Goal: Task Accomplishment & Management: Use online tool/utility

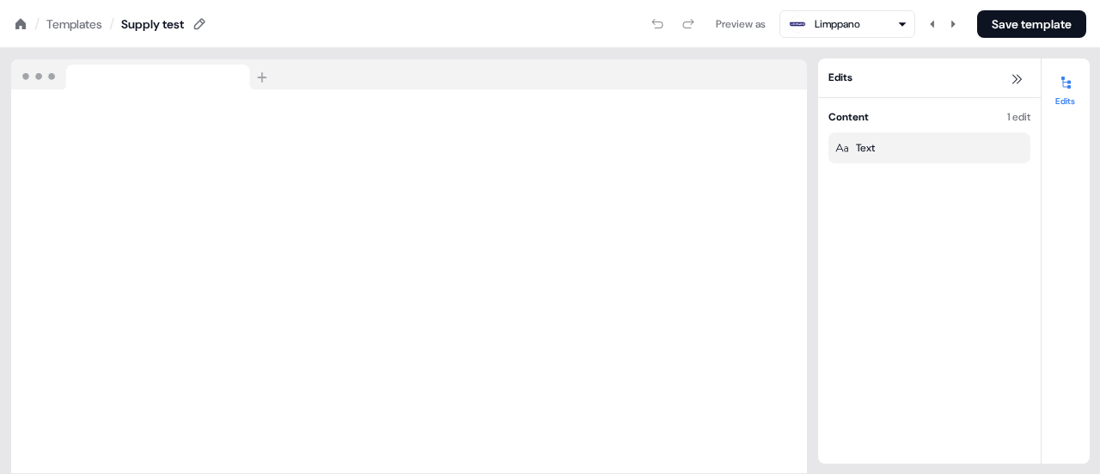
click at [64, 28] on div "Templates" at bounding box center [74, 23] width 56 height 17
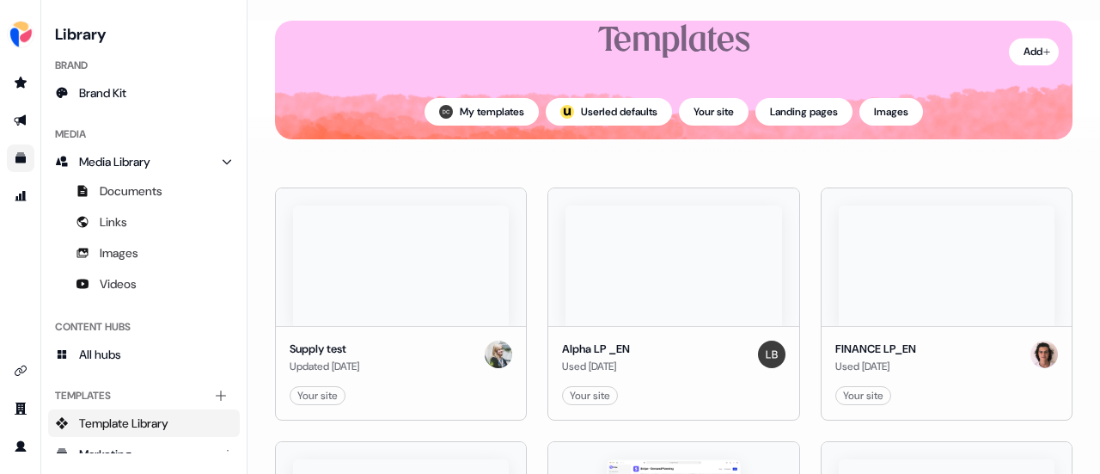
scroll to position [86, 0]
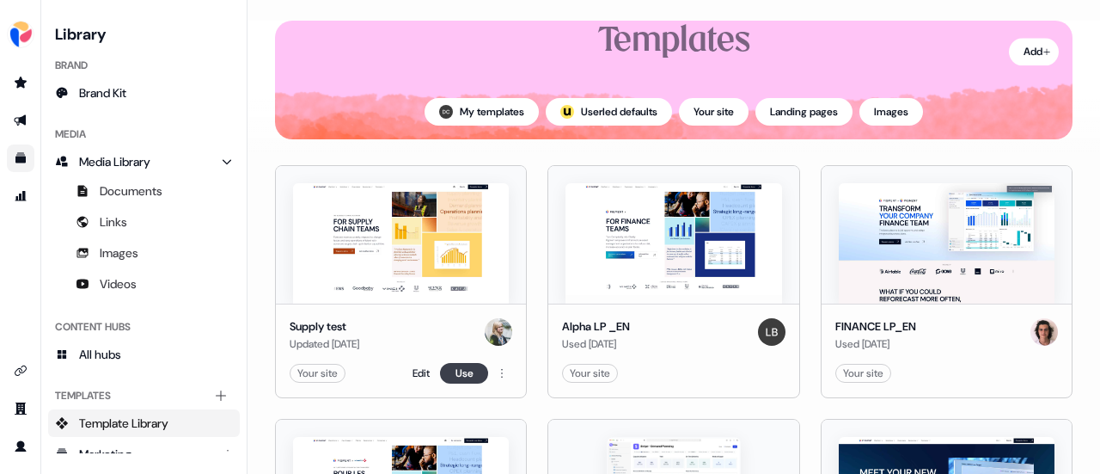
click at [469, 371] on button "Use" at bounding box center [464, 373] width 48 height 21
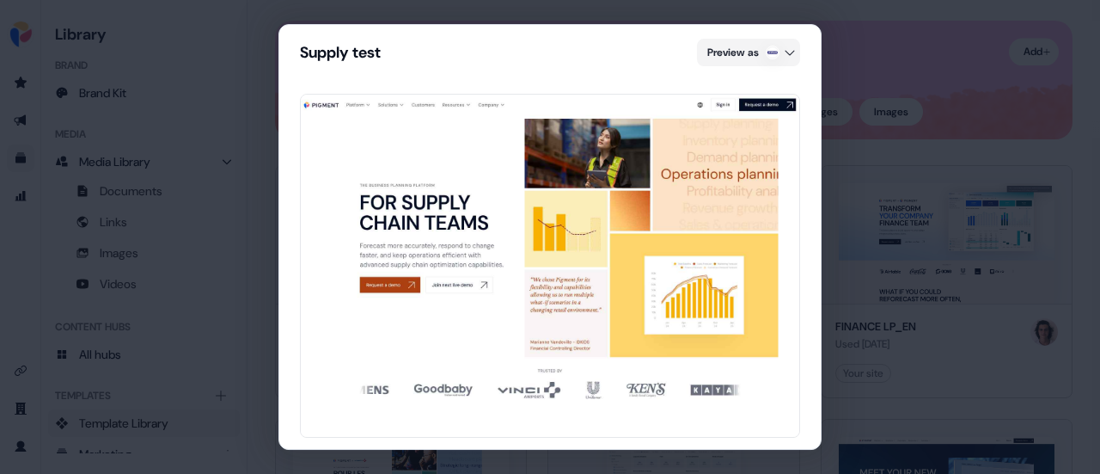
click at [629, 25] on div "Supply test Preview as" at bounding box center [550, 52] width 542 height 55
click at [620, 16] on div "Supply test Preview as Delete Duplicate Edit Use Template" at bounding box center [550, 237] width 1100 height 474
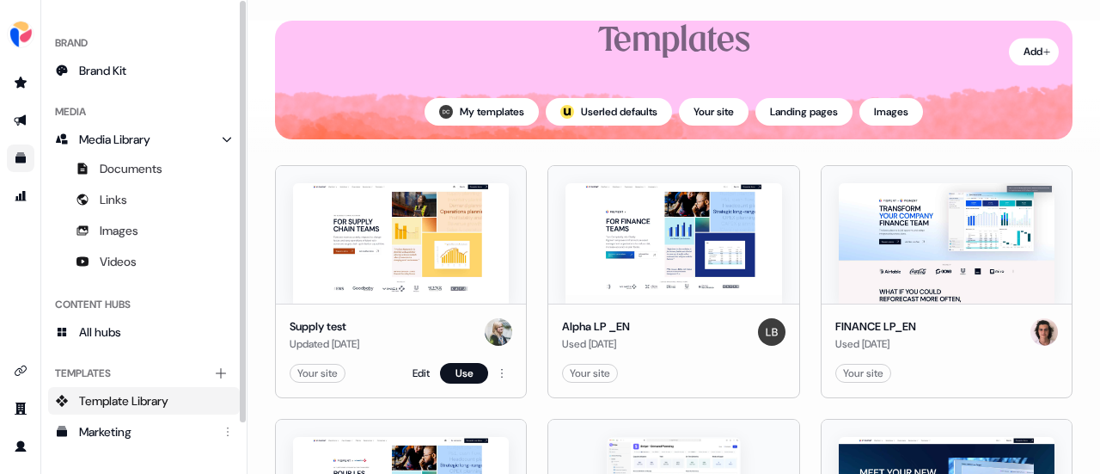
scroll to position [0, 0]
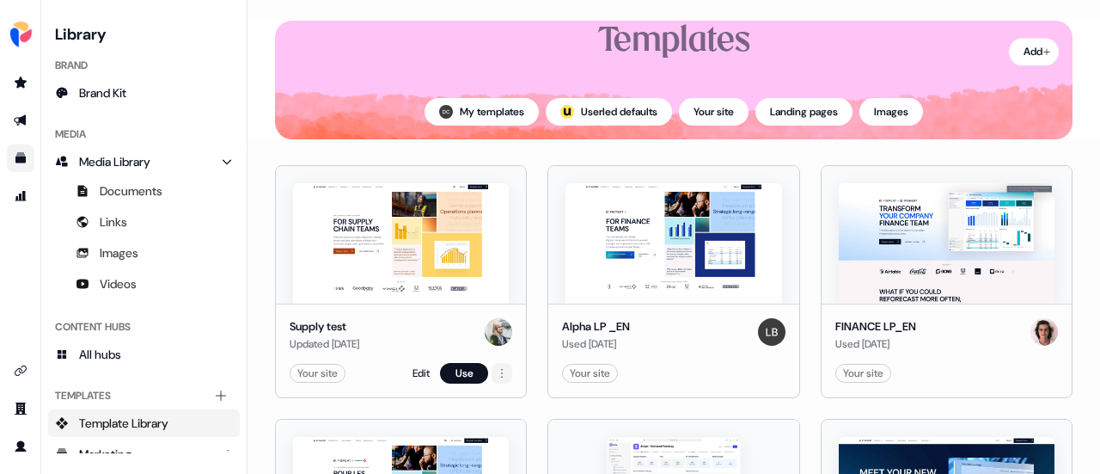
click at [499, 374] on html "For the best experience switch devices to a bigger screen. Go to [DOMAIN_NAME] …" at bounding box center [550, 237] width 1100 height 474
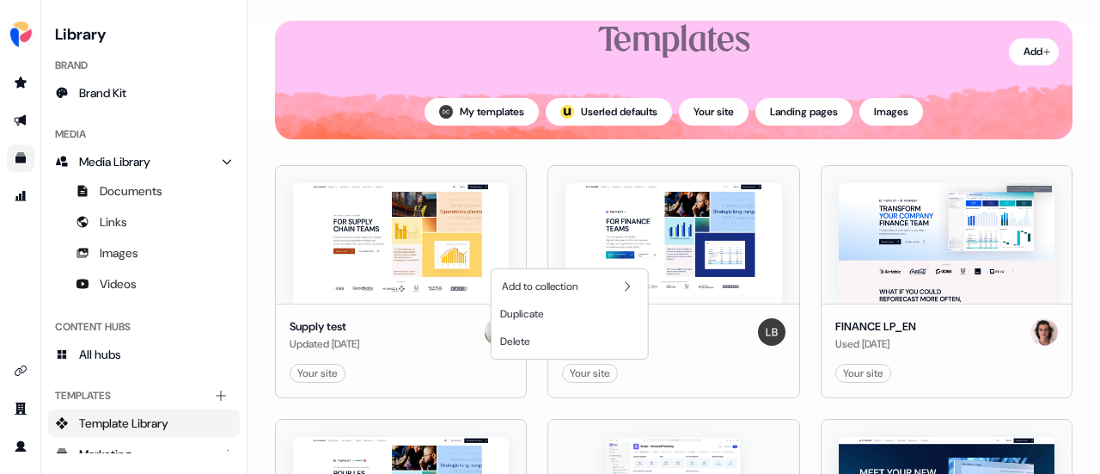
click at [455, 371] on html "For the best experience switch devices to a bigger screen. Go to [DOMAIN_NAME] …" at bounding box center [550, 237] width 1100 height 474
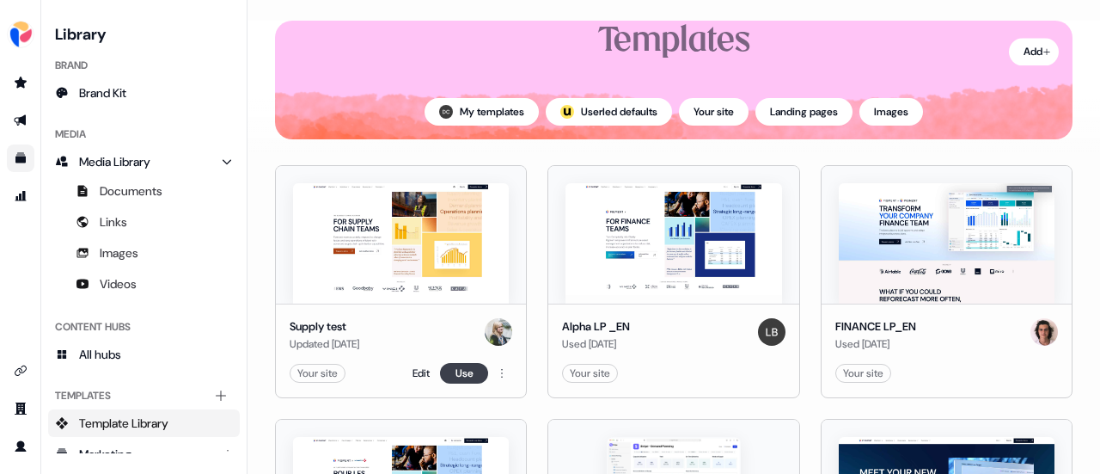
click at [455, 377] on button "Use" at bounding box center [464, 373] width 48 height 21
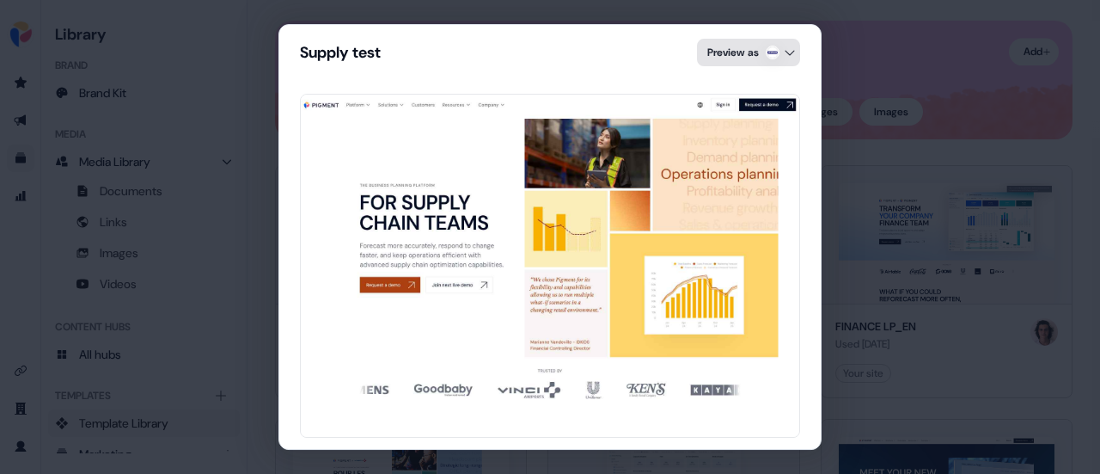
click at [750, 58] on div "Supply test Preview as Delete Duplicate Edit Use Template" at bounding box center [550, 237] width 1100 height 474
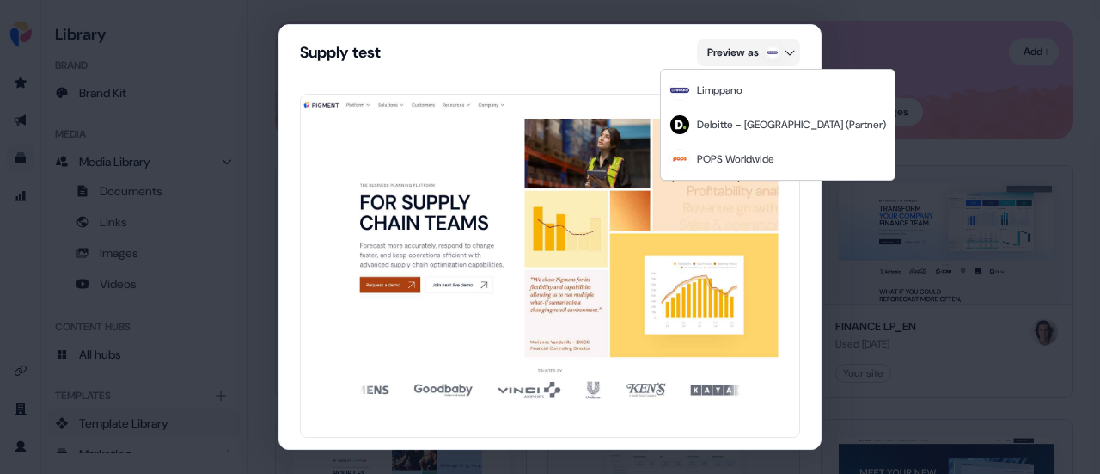
click at [607, 59] on div "Supply test Preview as Delete Duplicate Edit Use Template" at bounding box center [550, 237] width 1100 height 474
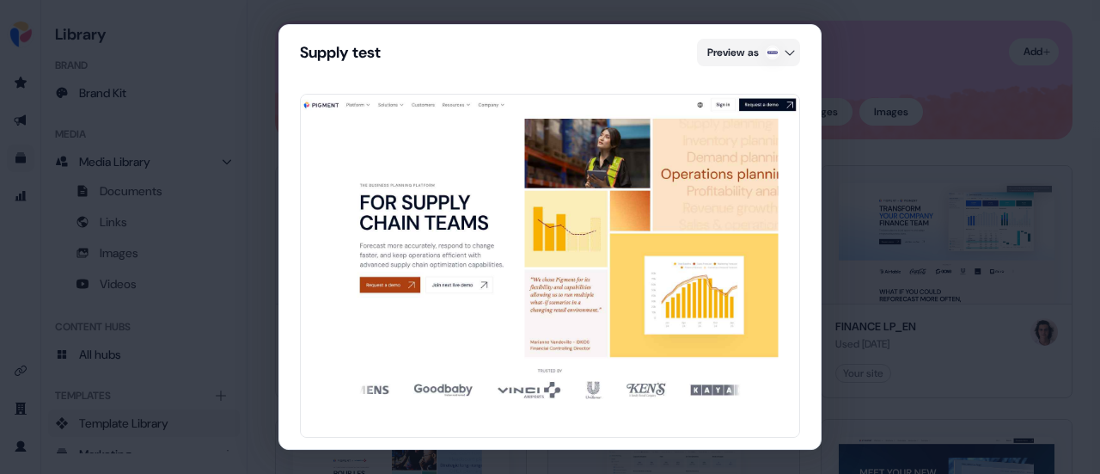
click at [468, 11] on div "Supply test Preview as Delete Duplicate Edit Use Template" at bounding box center [550, 237] width 1100 height 474
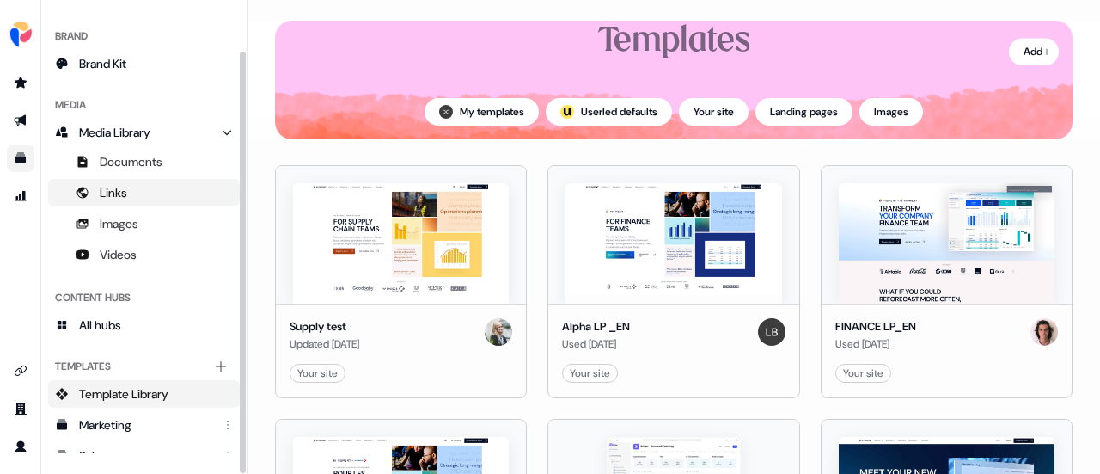
scroll to position [52, 0]
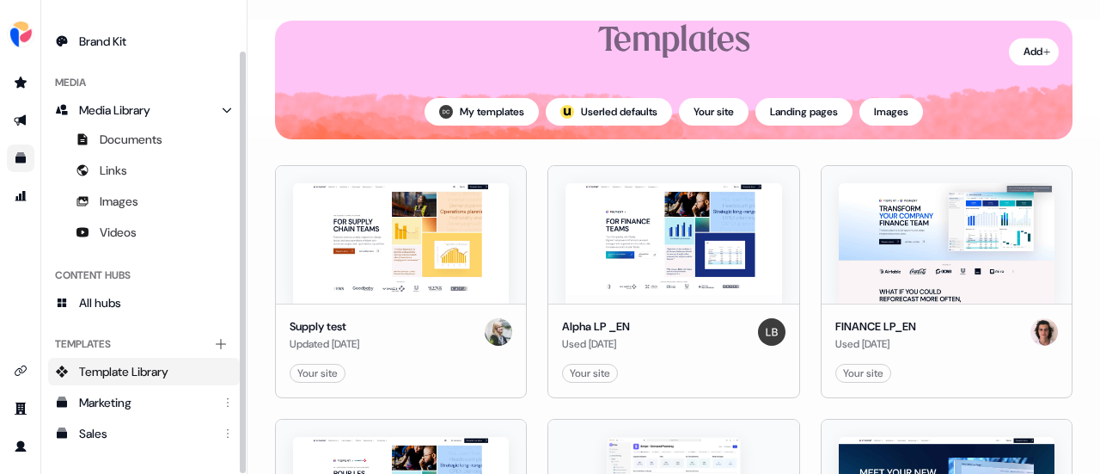
click at [138, 374] on span "Template Library" at bounding box center [123, 371] width 89 height 17
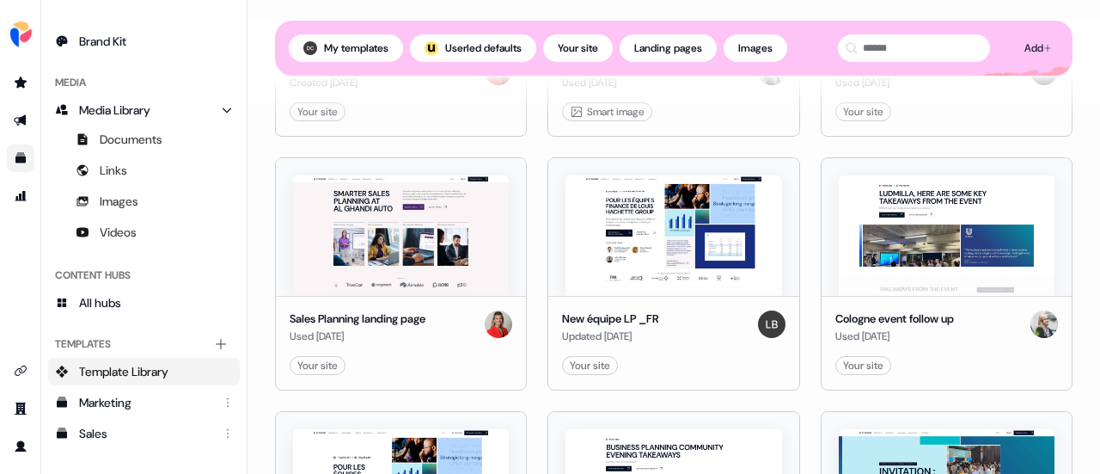
scroll to position [208, 0]
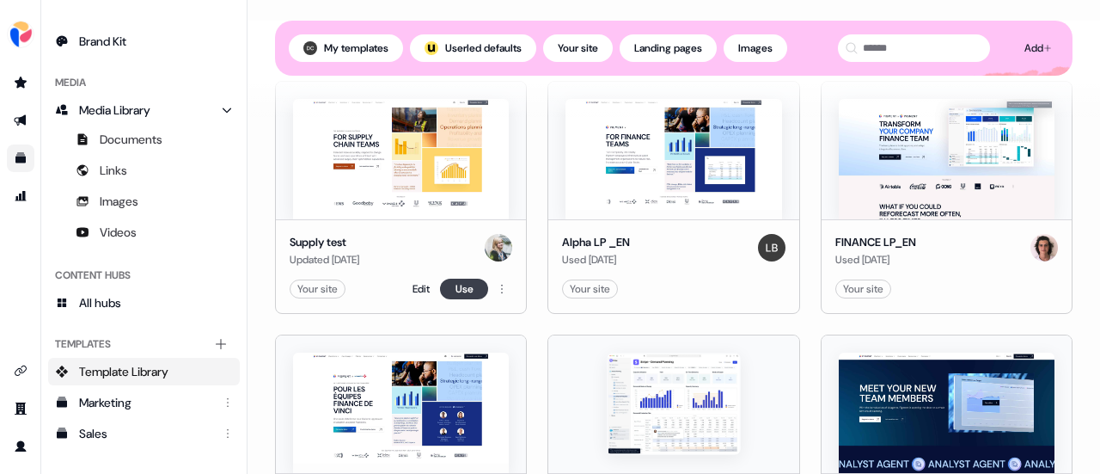
click at [454, 281] on button "Use" at bounding box center [464, 289] width 48 height 21
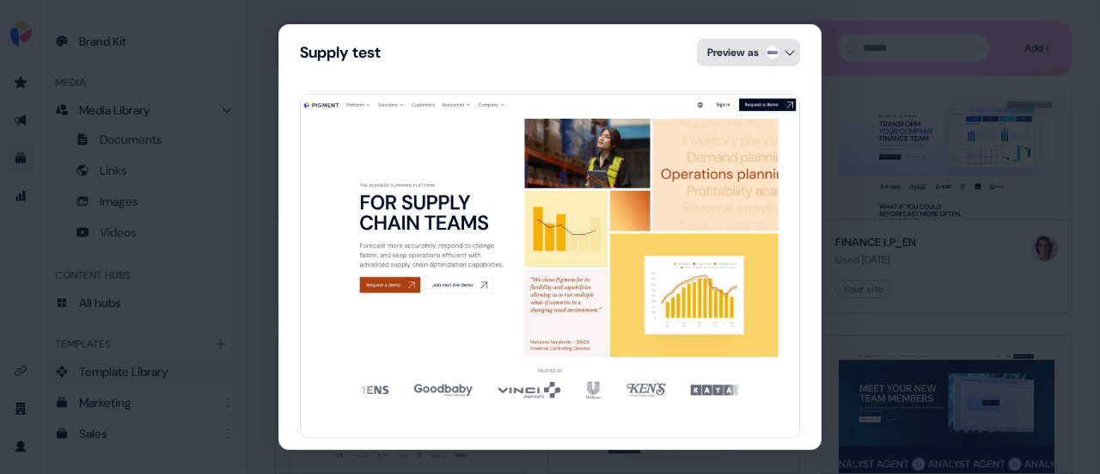
click at [724, 61] on div "Supply test Preview as Delete Duplicate Edit Use Template" at bounding box center [550, 237] width 1100 height 474
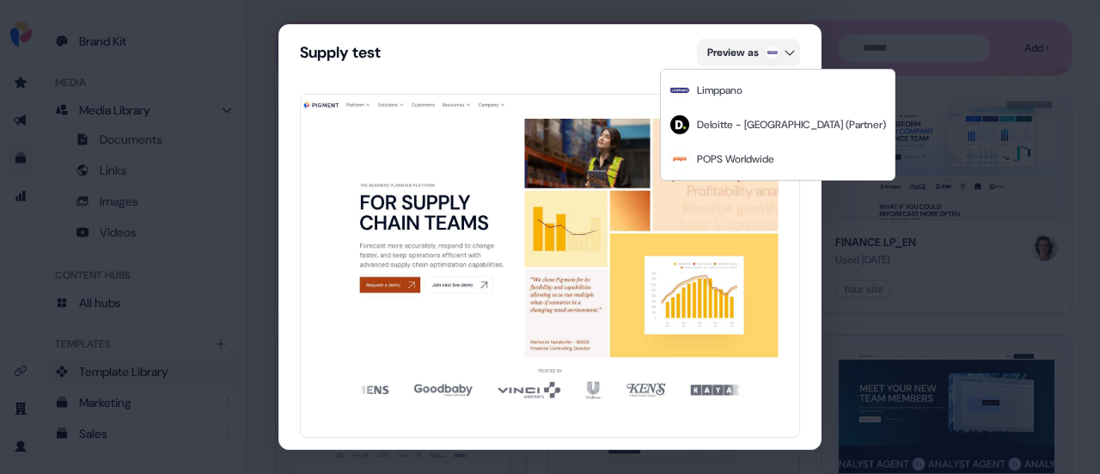
click at [622, 57] on div "Supply test Preview as Delete Duplicate Edit Use Template" at bounding box center [550, 237] width 1100 height 474
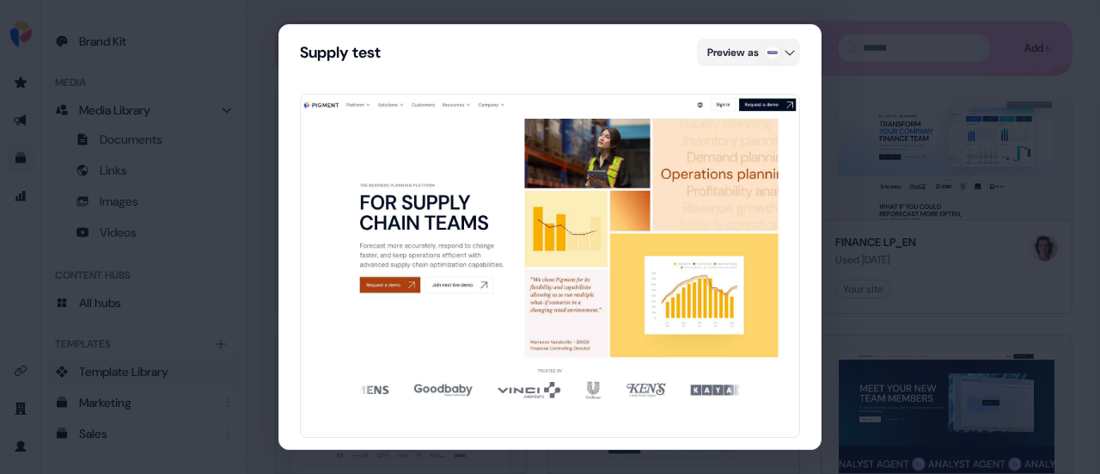
click at [818, 44] on div "Supply test Preview as" at bounding box center [550, 52] width 542 height 55
click at [847, 46] on div "Supply test Preview as Delete Duplicate Edit Use Template" at bounding box center [550, 237] width 1100 height 474
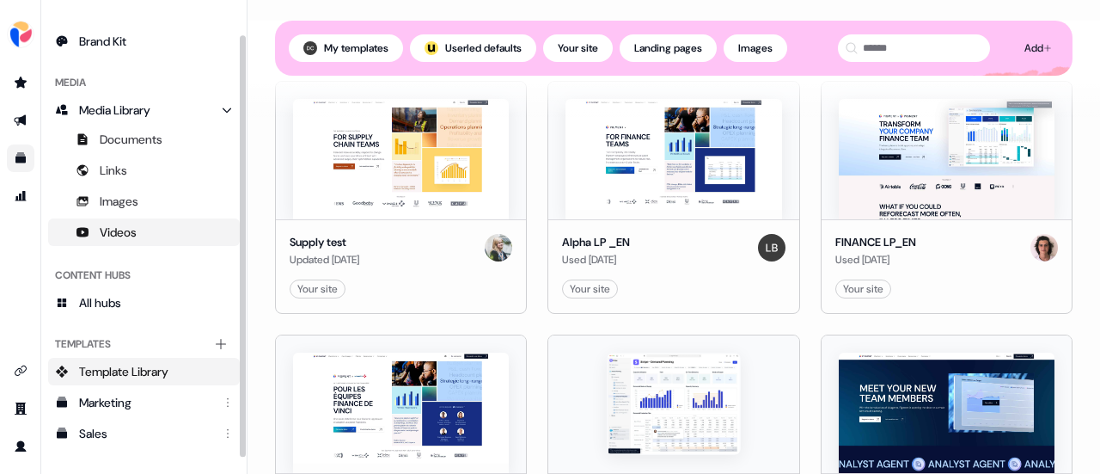
scroll to position [0, 0]
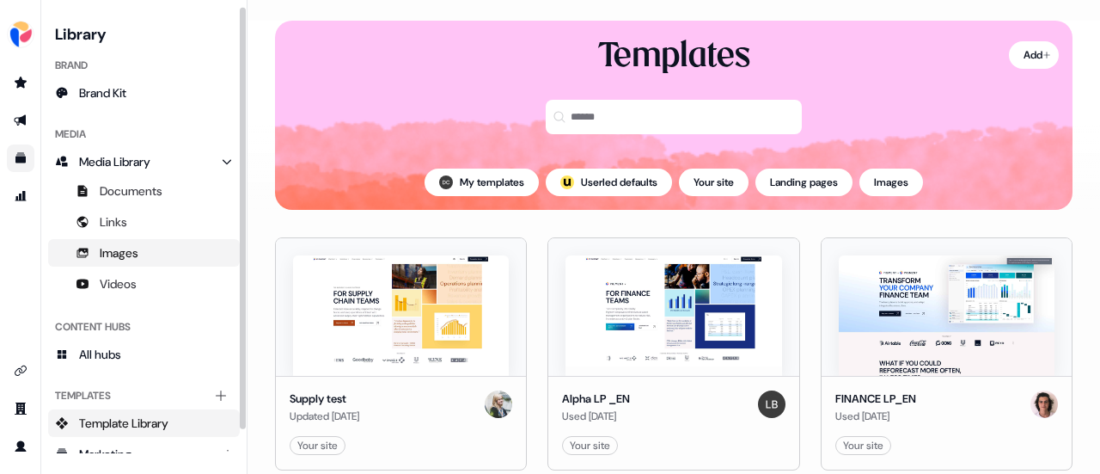
scroll to position [52, 0]
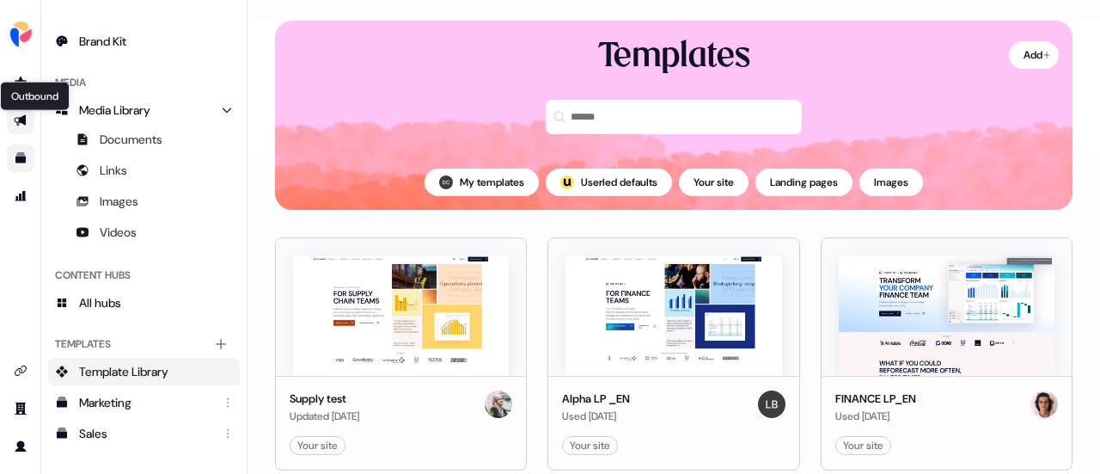
click at [21, 117] on icon "Go to outbound experience" at bounding box center [20, 120] width 12 height 11
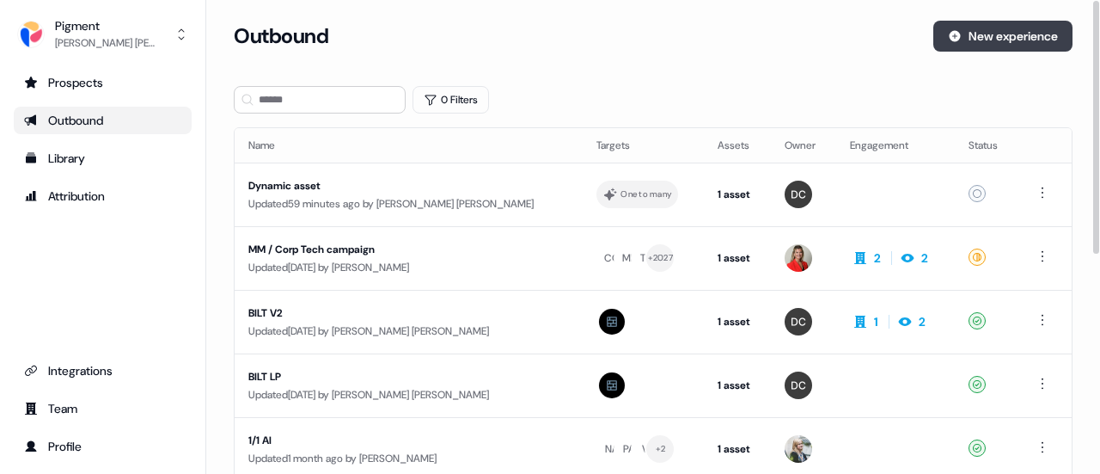
click at [965, 44] on button "New experience" at bounding box center [1003, 36] width 139 height 31
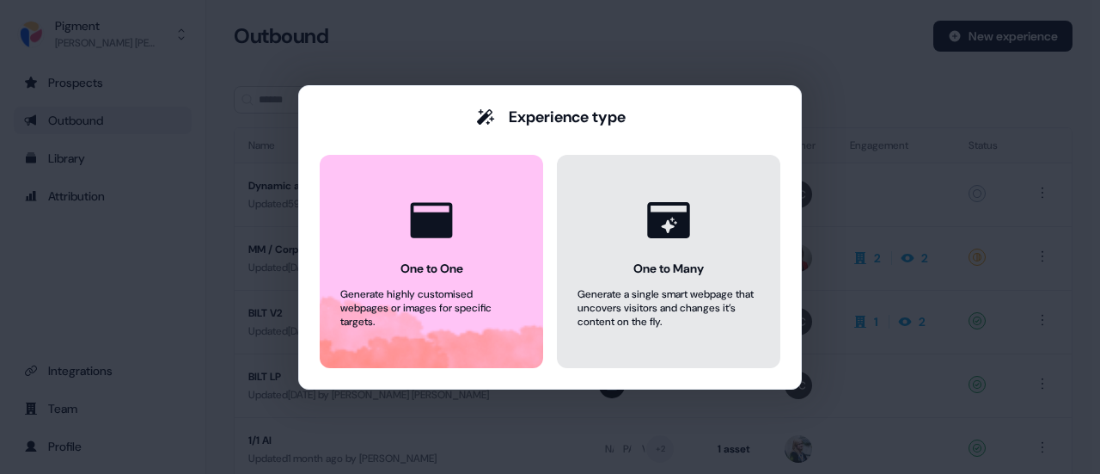
click at [612, 295] on div "Generate a single smart webpage that uncovers visitors and changes it’s content…" at bounding box center [669, 307] width 182 height 41
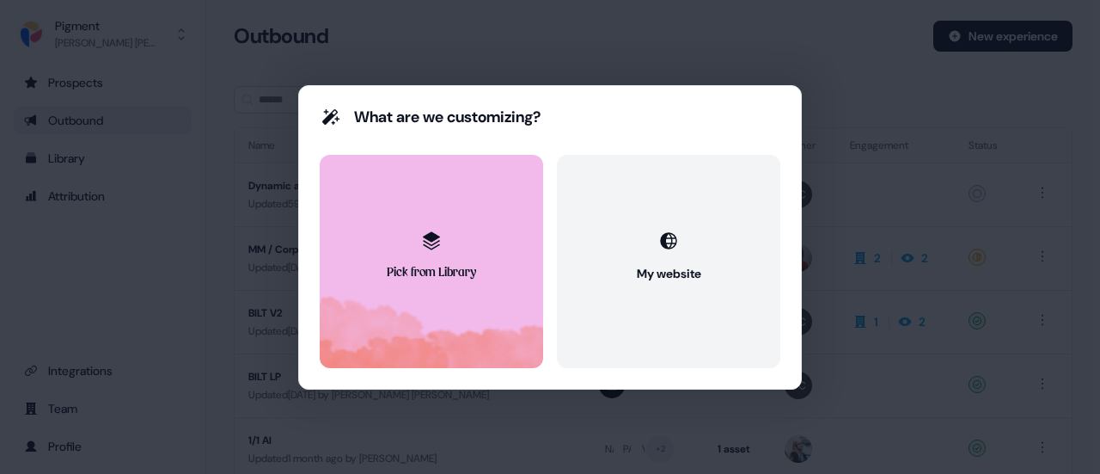
click at [413, 282] on button "Pick from Library" at bounding box center [432, 261] width 224 height 213
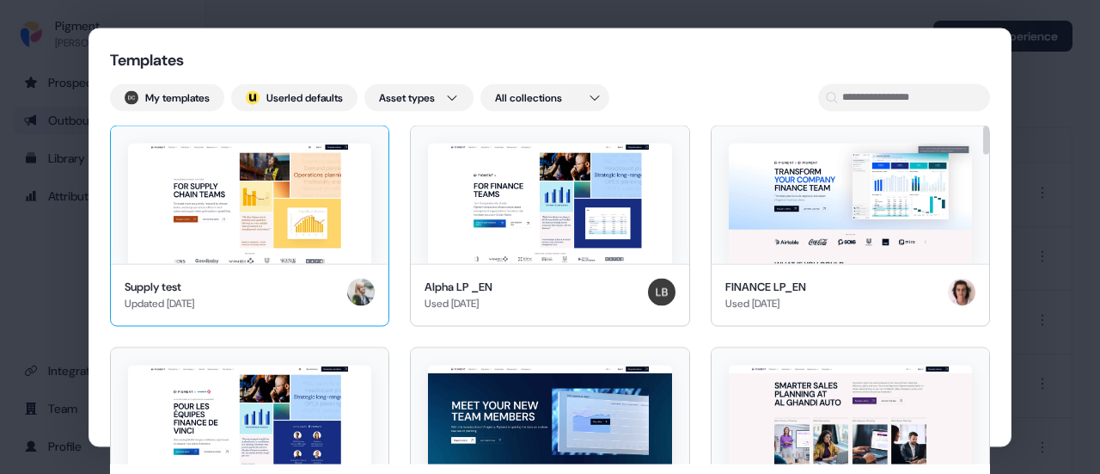
click at [256, 299] on div "Supply test Updated [DATE]" at bounding box center [250, 295] width 250 height 34
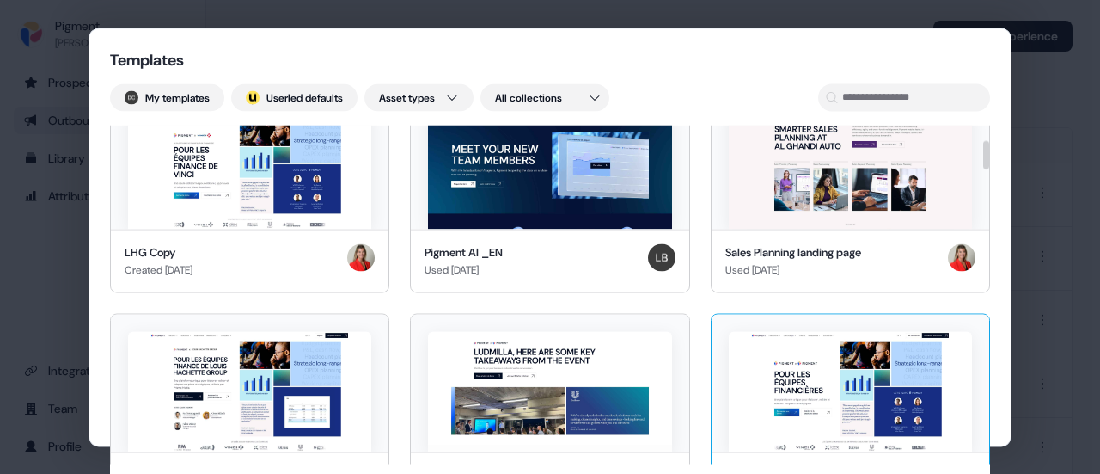
scroll to position [258, 0]
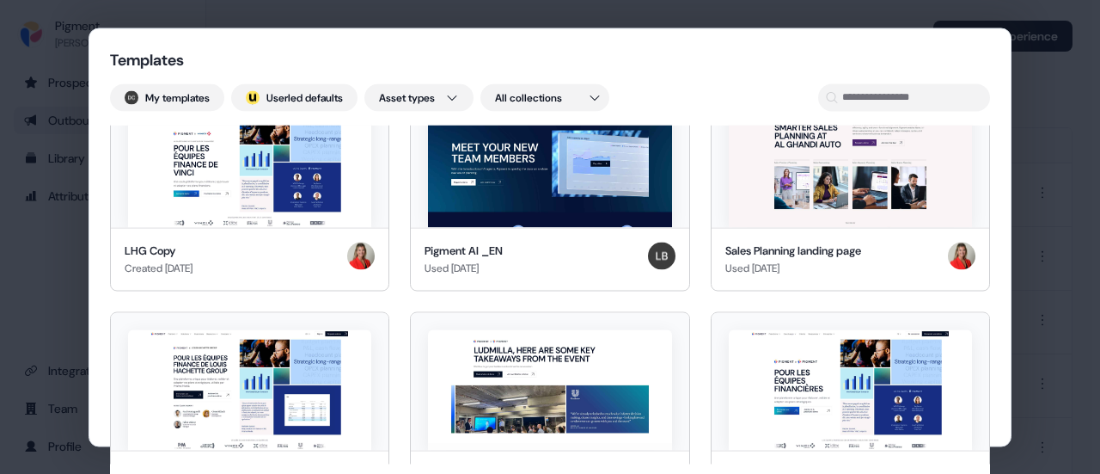
click at [643, 13] on div "Templates My templates ; Userled defaults Asset types All collections Supply te…" at bounding box center [550, 237] width 1100 height 474
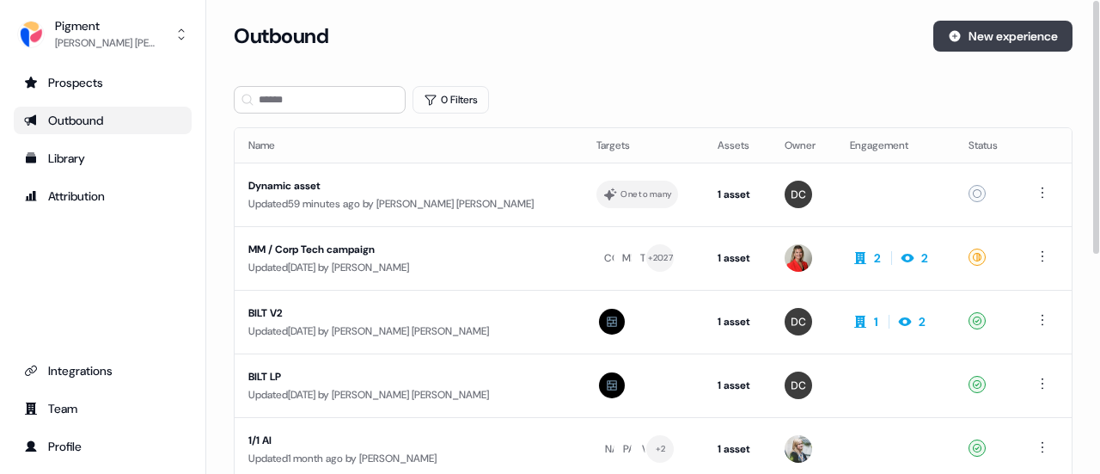
click at [962, 40] on button "New experience" at bounding box center [1003, 36] width 139 height 31
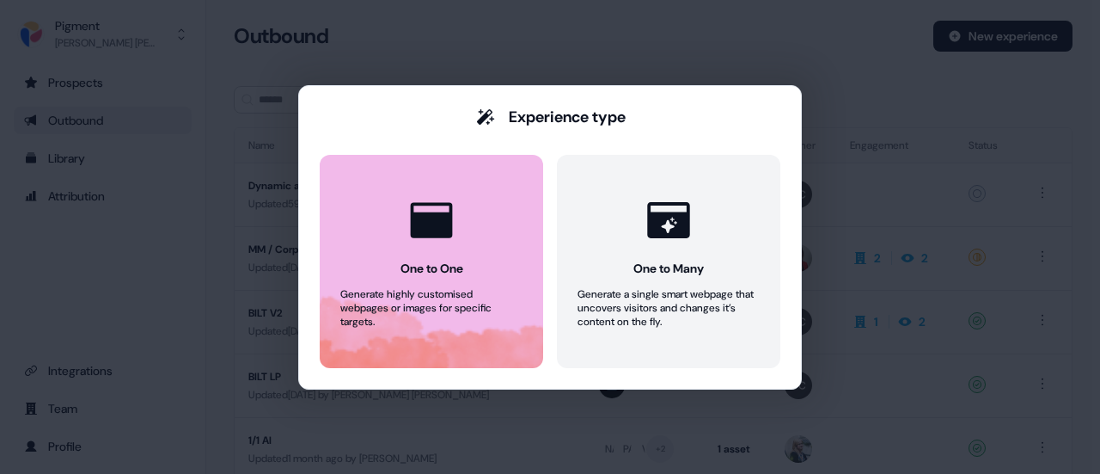
click at [451, 265] on div "One to One" at bounding box center [432, 268] width 63 height 17
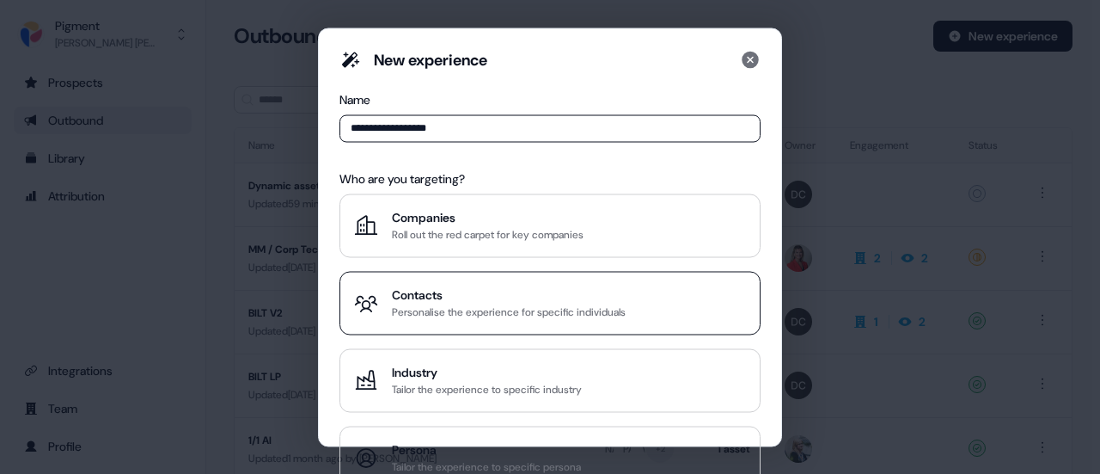
type input "**********"
click at [449, 314] on div "Personalise the experience for specific individuals" at bounding box center [509, 311] width 234 height 17
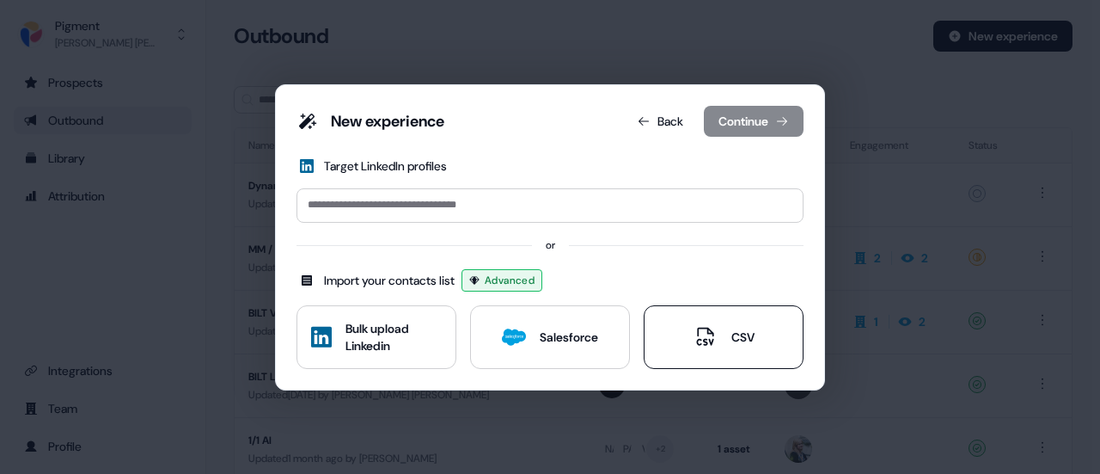
click at [755, 338] on div "CSV" at bounding box center [743, 336] width 23 height 17
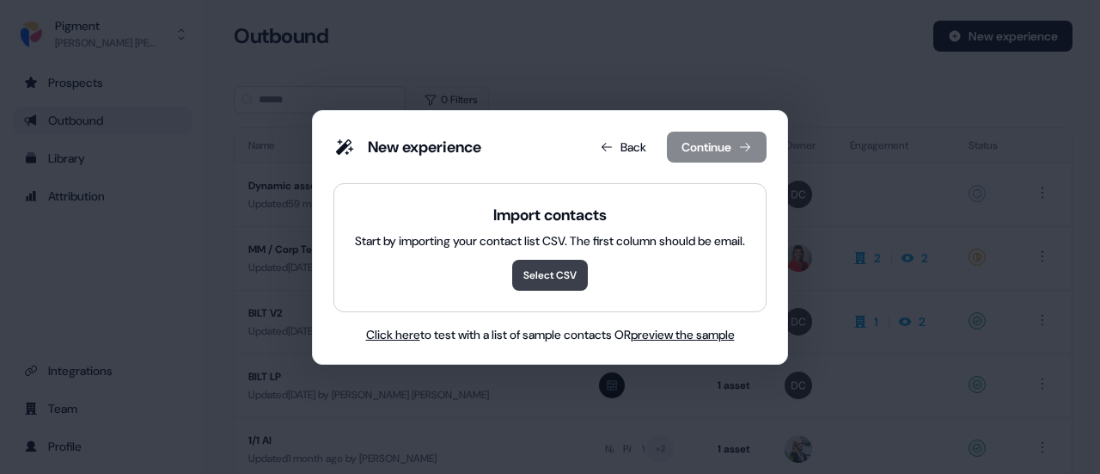
click at [569, 268] on button "Select CSV" at bounding box center [550, 275] width 76 height 31
type input "**********"
click at [559, 278] on button "Select CSV" at bounding box center [550, 275] width 76 height 31
type input "**********"
click at [631, 153] on button "Back" at bounding box center [623, 147] width 74 height 31
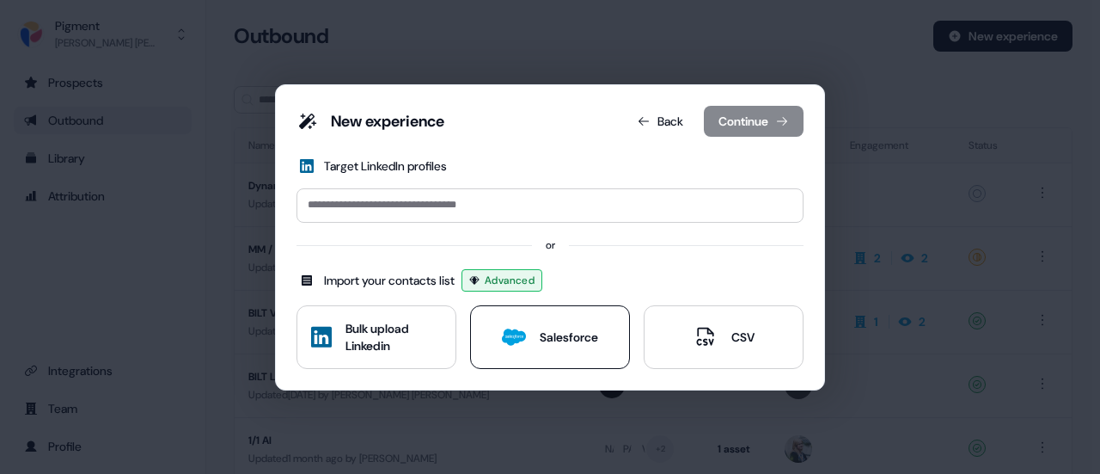
click at [519, 345] on icon at bounding box center [514, 337] width 24 height 24
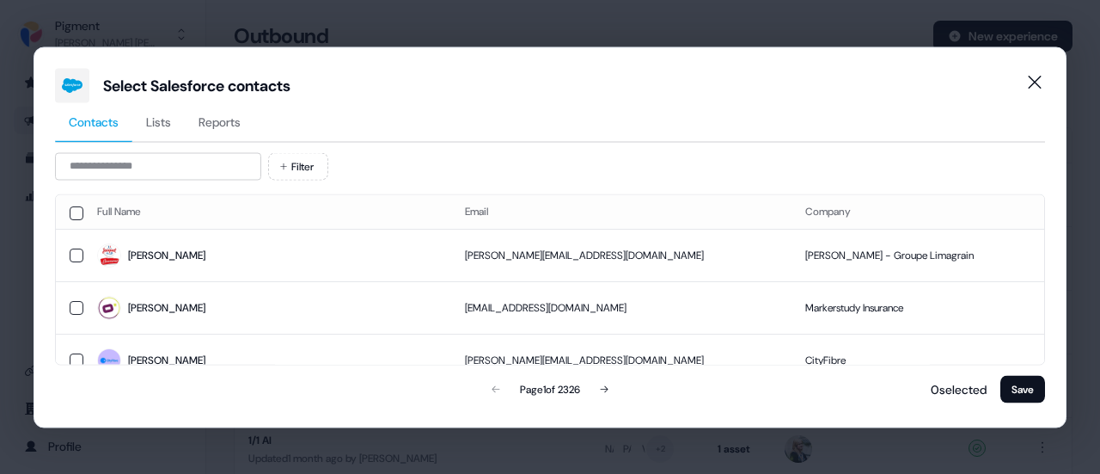
click at [227, 134] on button "Reports" at bounding box center [220, 122] width 70 height 40
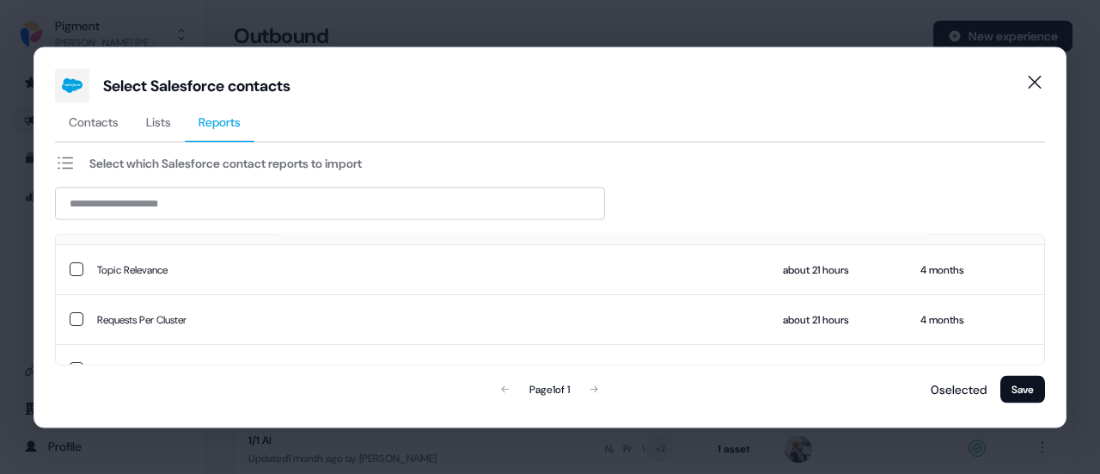
scroll to position [688, 0]
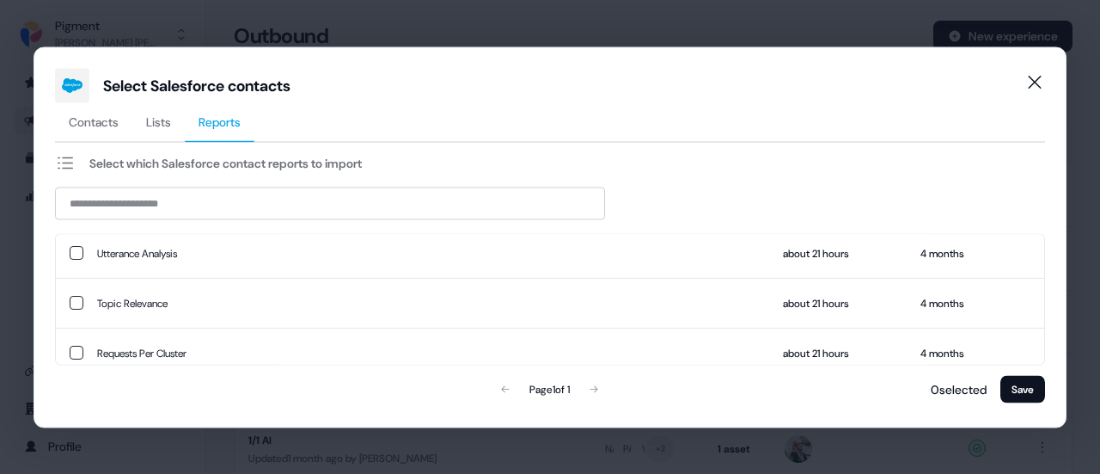
click at [946, 431] on div "Select Salesforce contacts Contacts Lists Reports Select which Salesforce conta…" at bounding box center [550, 237] width 1100 height 474
